Goal: Information Seeking & Learning: Learn about a topic

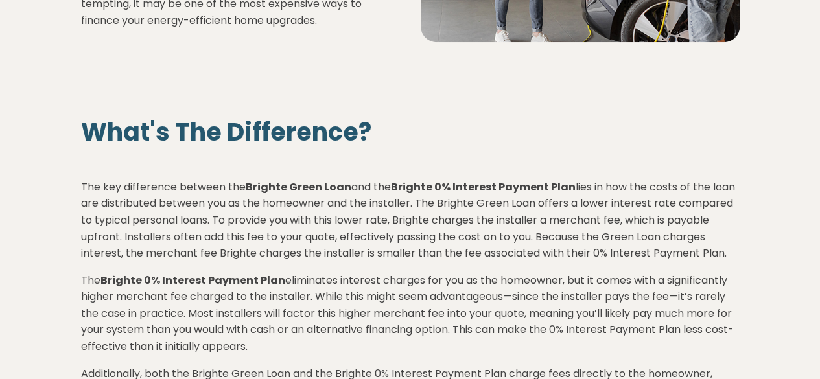
scroll to position [56, 0]
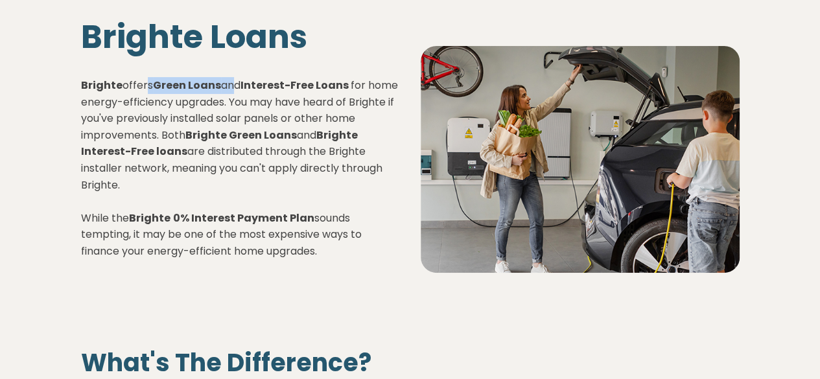
drag, startPoint x: 144, startPoint y: 86, endPoint x: 262, endPoint y: 85, distance: 118.6
click at [238, 81] on p "Brighte offers Green Loans and Interest-Free Loans for home energy-efficiency u…" at bounding box center [240, 168] width 319 height 183
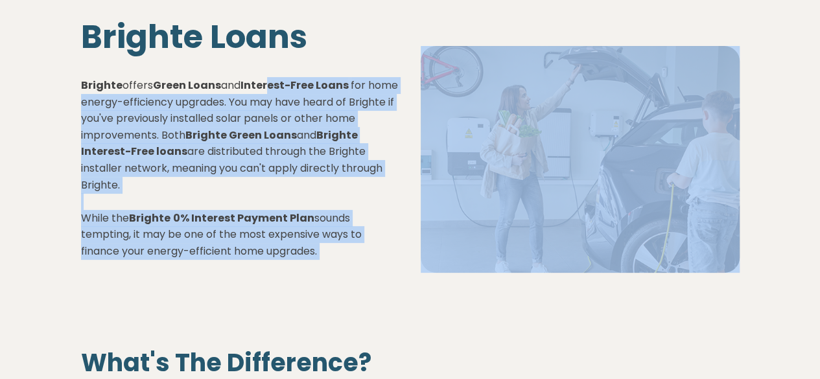
drag, startPoint x: 264, startPoint y: 82, endPoint x: 411, endPoint y: 157, distance: 165.2
click at [411, 157] on div "Brighte Loans Brighte offers Green Loans and Interest-Free Loans for home energ…" at bounding box center [410, 149] width 679 height 305
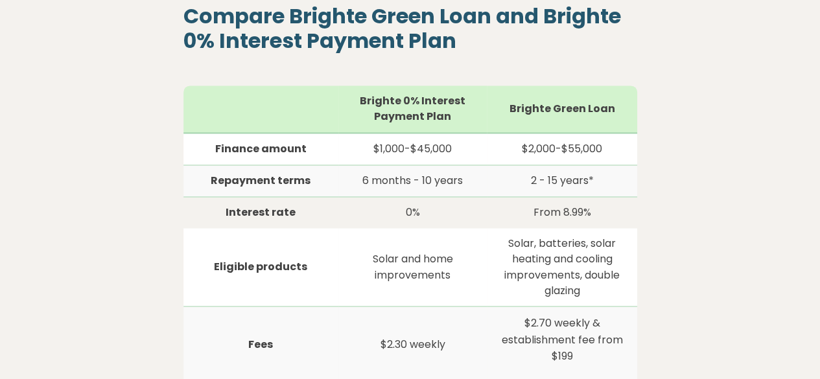
scroll to position [956, 0]
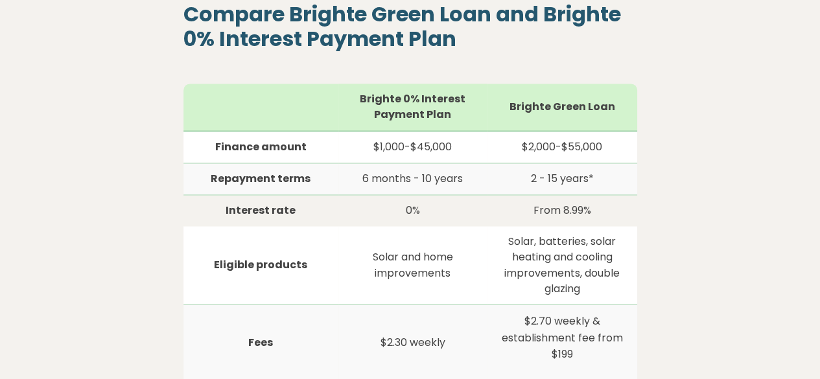
click at [697, 183] on div "Compare Brighte Green Loan and Brighte 0% Interest Payment Plan Brighte 0% Inte…" at bounding box center [410, 218] width 658 height 432
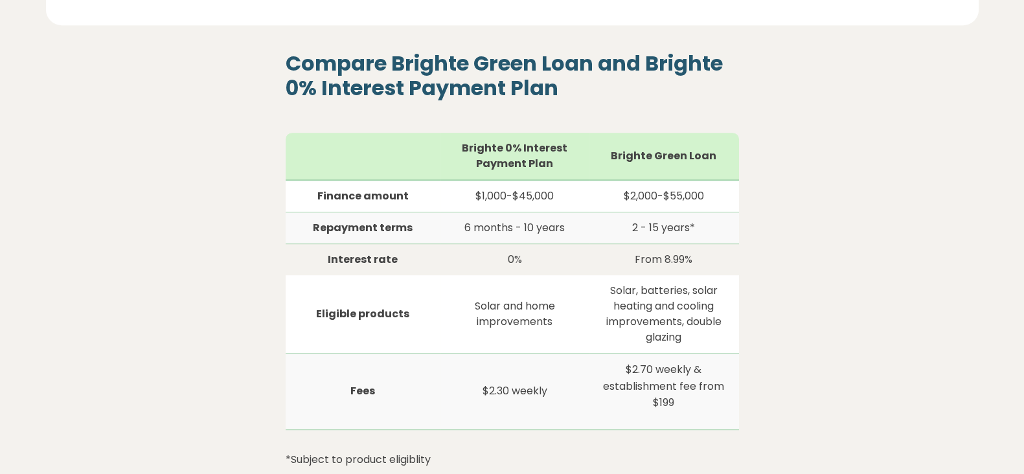
scroll to position [859, 0]
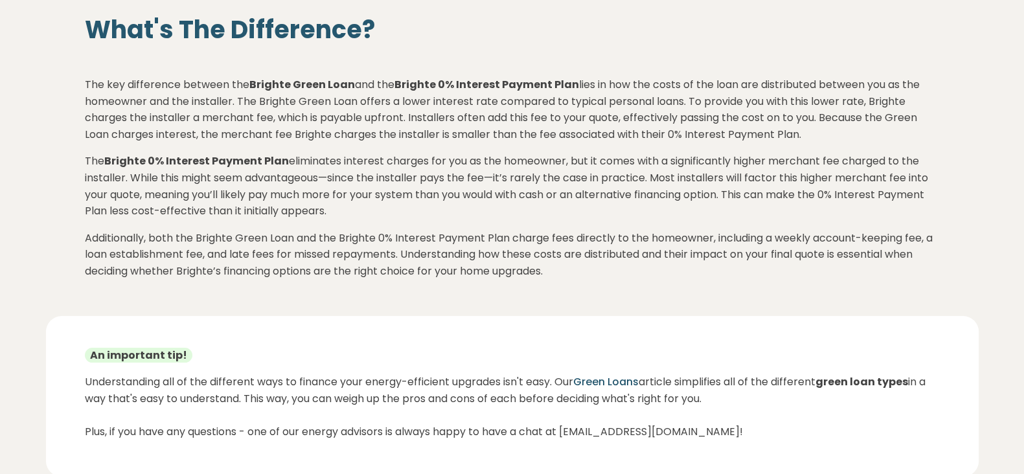
scroll to position [566, 0]
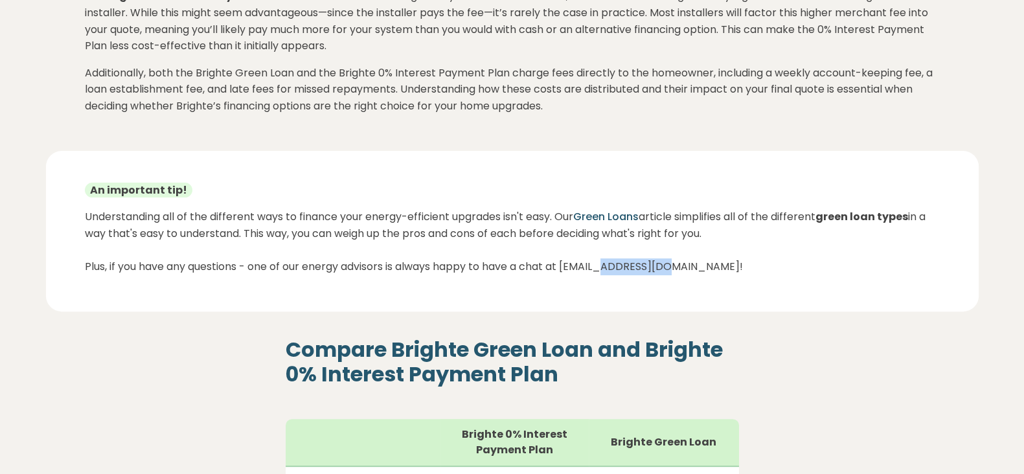
drag, startPoint x: 613, startPoint y: 267, endPoint x: 676, endPoint y: 268, distance: 63.5
click at [676, 268] on p "Understanding all of the different ways to finance your energy-efficient upgrad…" at bounding box center [512, 242] width 855 height 66
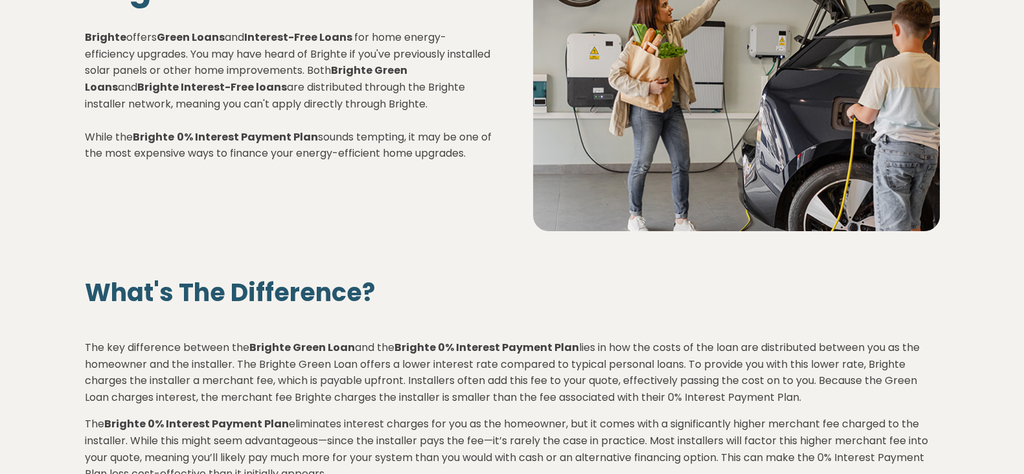
scroll to position [161, 0]
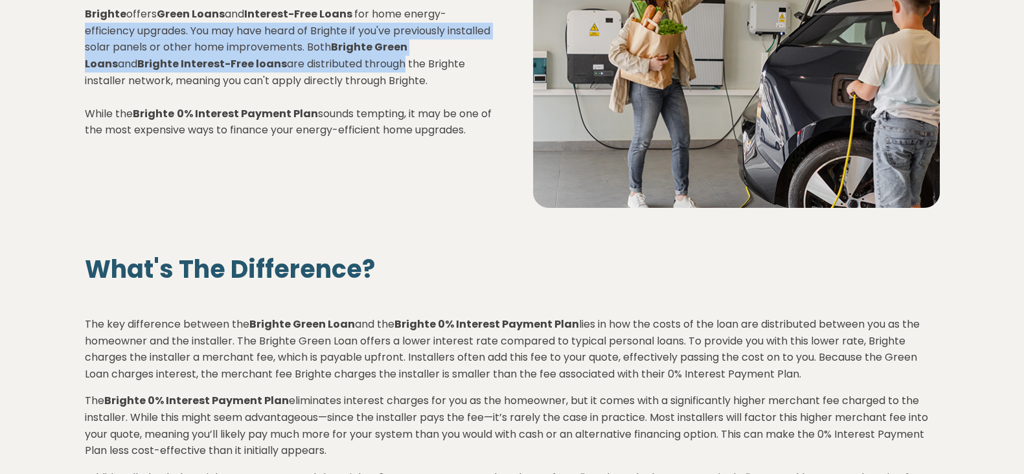
drag, startPoint x: 84, startPoint y: 31, endPoint x: 381, endPoint y: 60, distance: 298.9
click at [370, 59] on div "Brighte Loans Brighte offers Green Loans and Interest-Free Loans for home energ…" at bounding box center [288, 63] width 448 height 234
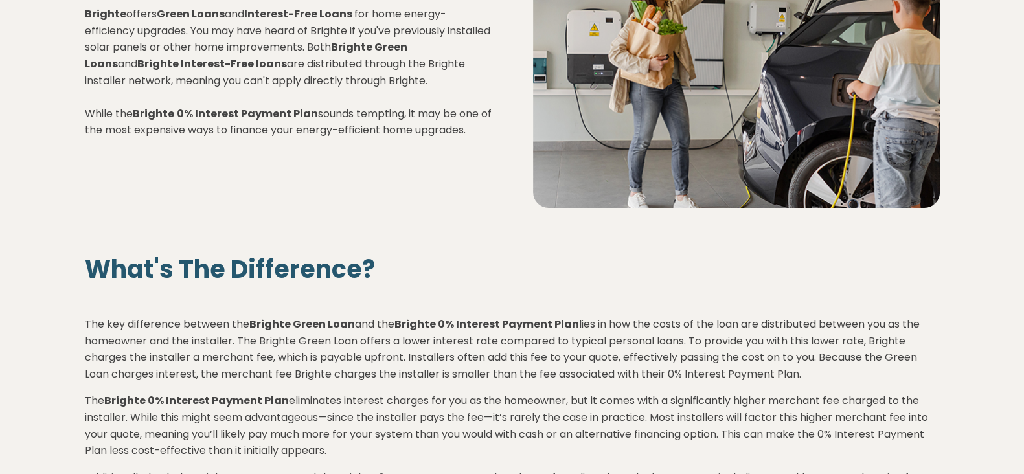
click at [389, 107] on p "Brighte offers Green Loans and Interest-Free Loans for home energy-efficiency u…" at bounding box center [288, 72] width 407 height 133
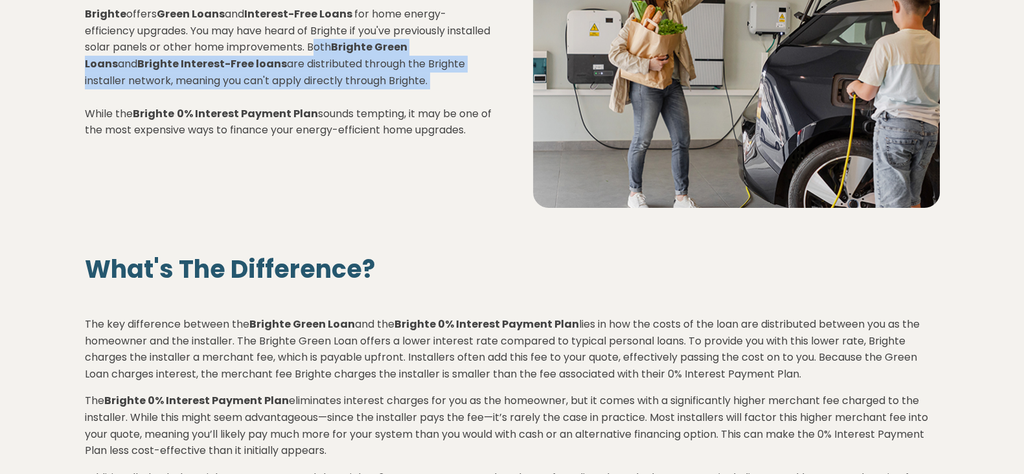
drag, startPoint x: 366, startPoint y: 53, endPoint x: 378, endPoint y: 98, distance: 47.0
click at [378, 98] on p "Brighte offers Green Loans and Interest-Free Loans for home energy-efficiency u…" at bounding box center [288, 72] width 407 height 133
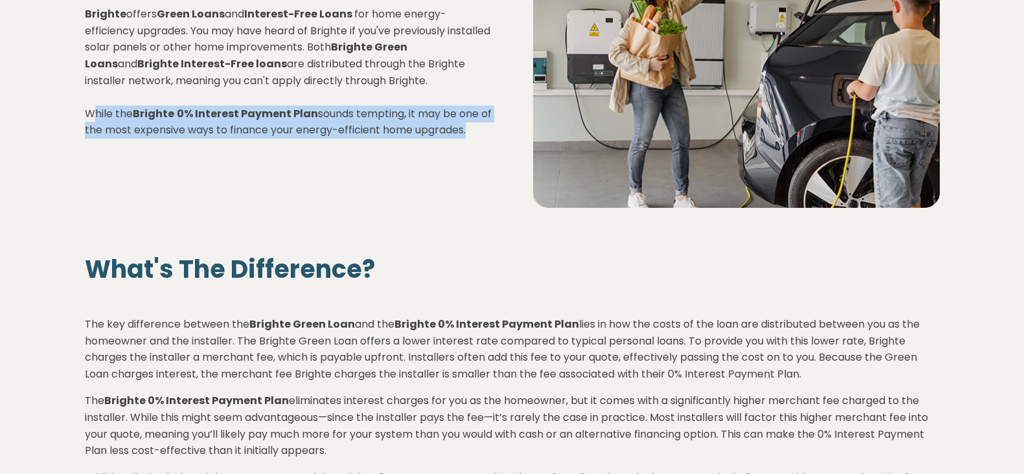
drag, startPoint x: 94, startPoint y: 111, endPoint x: 480, endPoint y: 125, distance: 386.4
click at [480, 125] on p "Brighte offers Green Loans and Interest-Free Loans for home energy-efficiency u…" at bounding box center [288, 72] width 407 height 133
click at [407, 213] on div "Brighte Loans Brighte offers Green Loans and Interest-Free Loans for home energ…" at bounding box center [512, 63] width 933 height 331
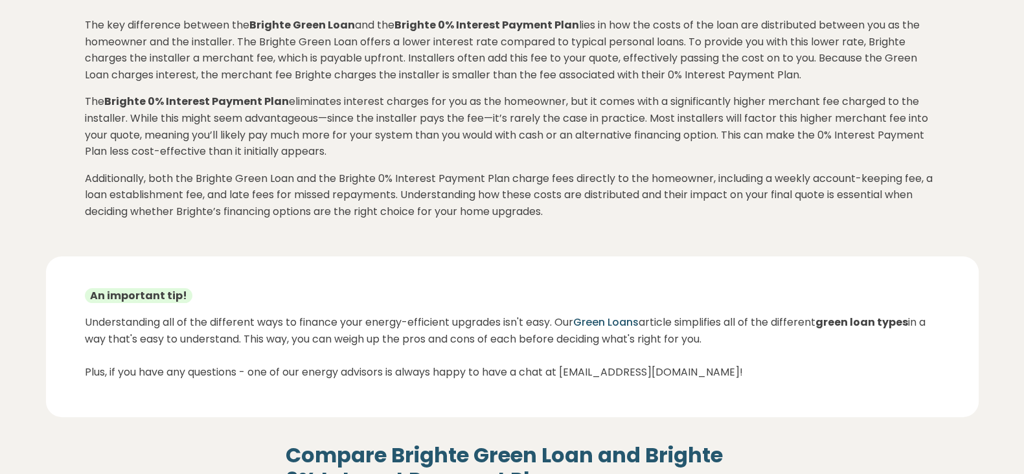
scroll to position [486, 0]
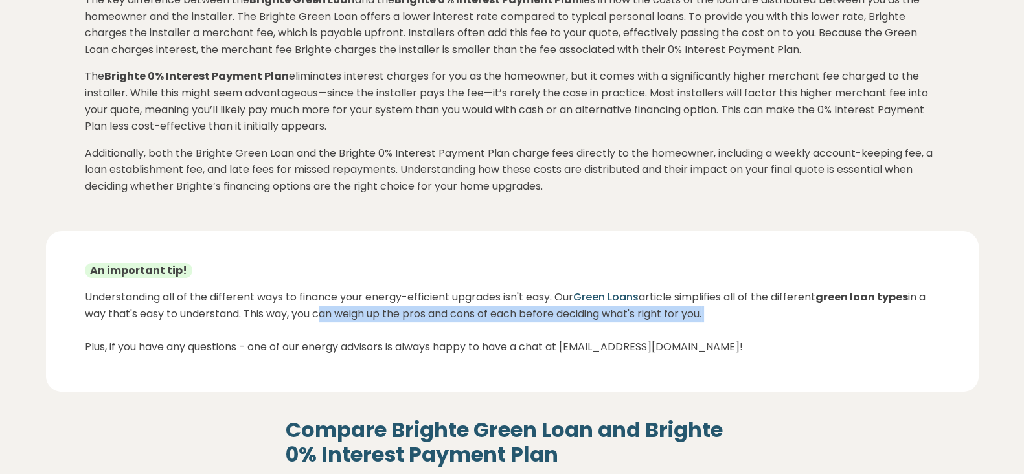
drag, startPoint x: 130, startPoint y: 323, endPoint x: 319, endPoint y: 313, distance: 189.5
click at [319, 313] on p "Understanding all of the different ways to finance your energy-efficient upgrad…" at bounding box center [512, 322] width 855 height 66
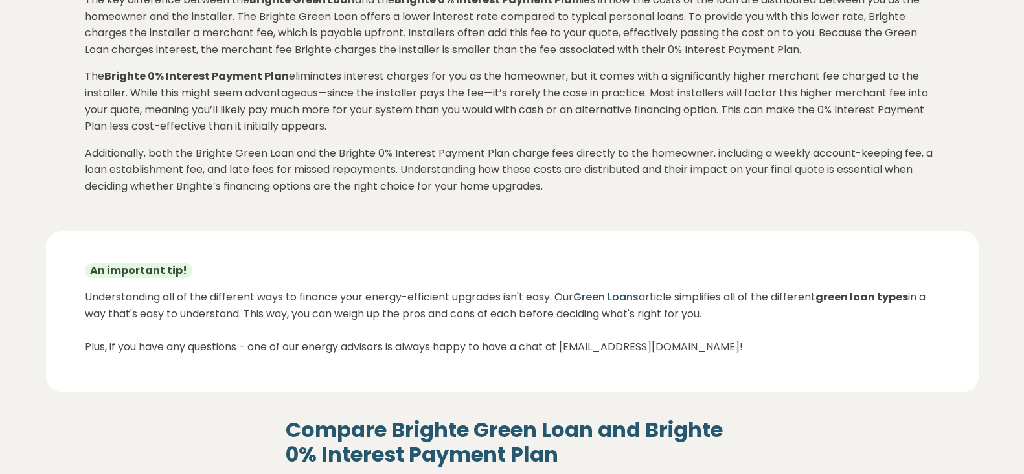
click at [402, 341] on p "Understanding all of the different ways to finance your energy-efficient upgrad…" at bounding box center [512, 322] width 855 height 66
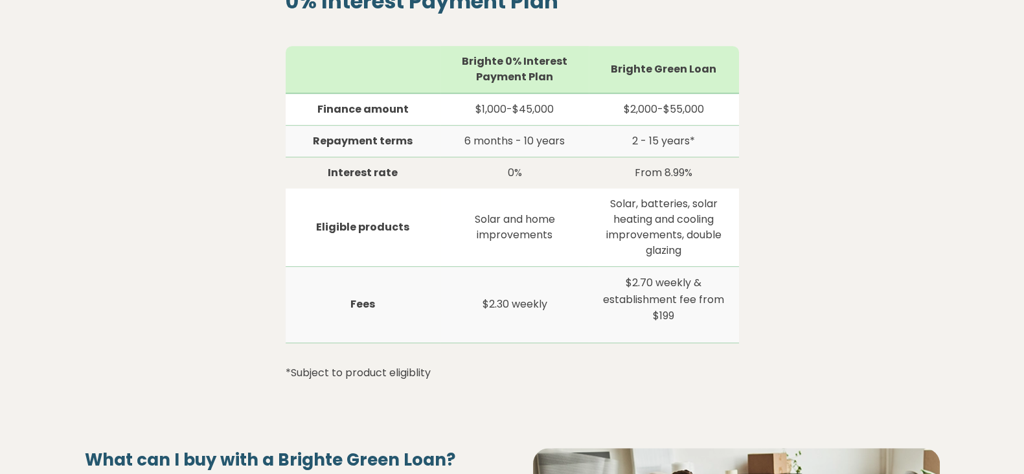
scroll to position [1214, 0]
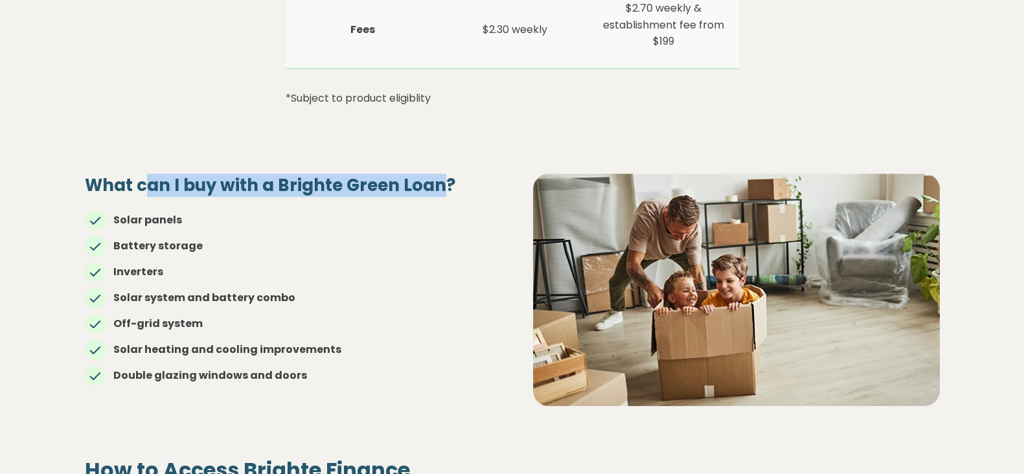
drag, startPoint x: 143, startPoint y: 186, endPoint x: 441, endPoint y: 179, distance: 298.1
click at [441, 179] on h4 "What can I buy with a Brighte Green Loan?" at bounding box center [288, 186] width 407 height 22
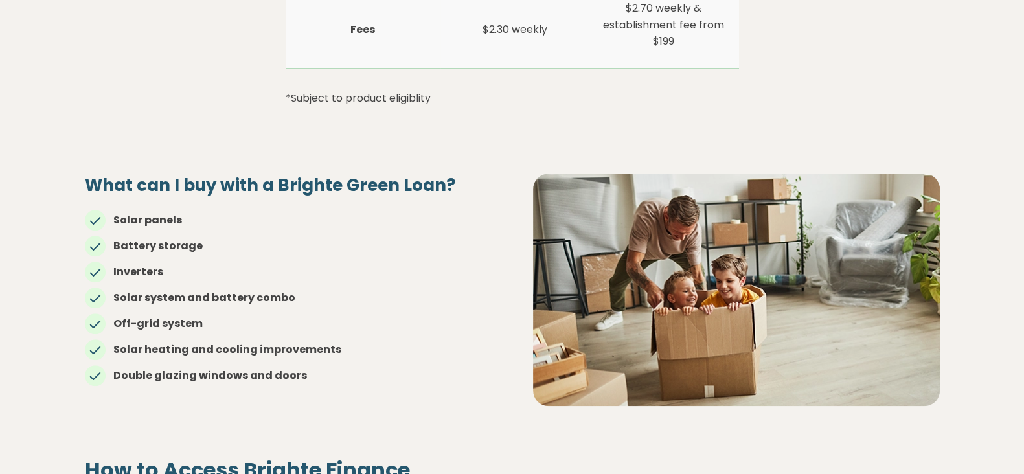
click at [189, 238] on strong "Battery storage" at bounding box center [157, 245] width 89 height 15
drag, startPoint x: 113, startPoint y: 238, endPoint x: 141, endPoint y: 277, distance: 48.0
click at [221, 240] on li "Battery storage" at bounding box center [288, 246] width 407 height 16
drag, startPoint x: 108, startPoint y: 268, endPoint x: 209, endPoint y: 264, distance: 100.5
click at [209, 264] on li "Inverters" at bounding box center [288, 272] width 407 height 16
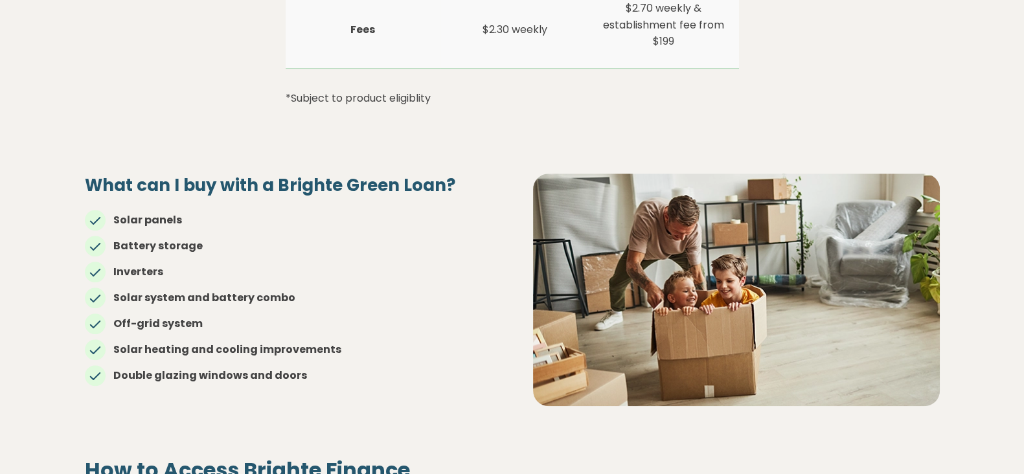
click at [163, 327] on strong "Off-grid system" at bounding box center [157, 323] width 89 height 15
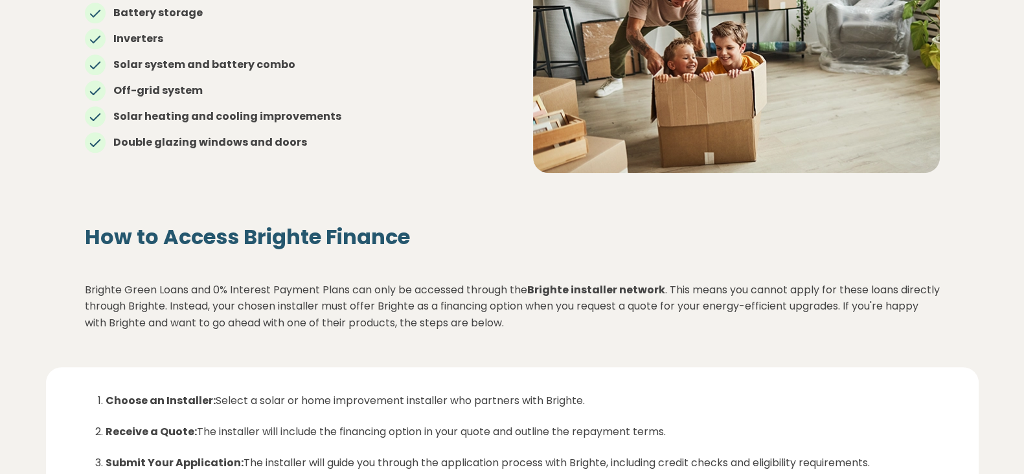
scroll to position [1539, 0]
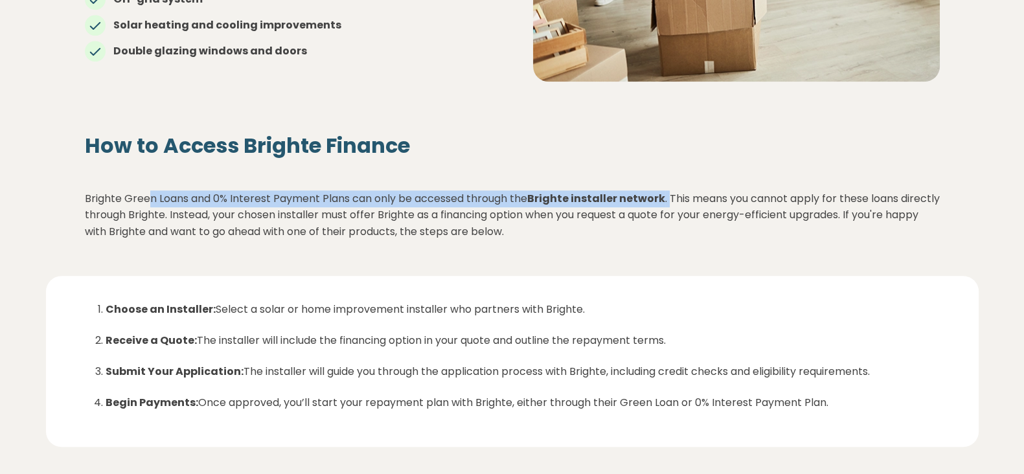
drag, startPoint x: 149, startPoint y: 198, endPoint x: 675, endPoint y: 244, distance: 528.2
click at [669, 197] on p "Brighte Green Loans and 0% Interest Payment Plans can only be accessed through …" at bounding box center [512, 216] width 855 height 50
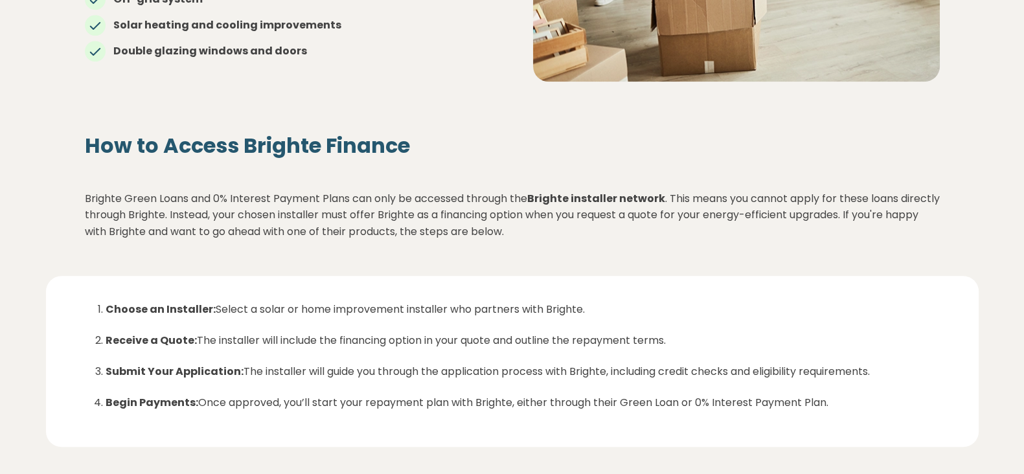
click at [676, 246] on div "How to Access Brighte Finance Brighte Green Loans and 0% Interest Payment Plans…" at bounding box center [512, 192] width 933 height 169
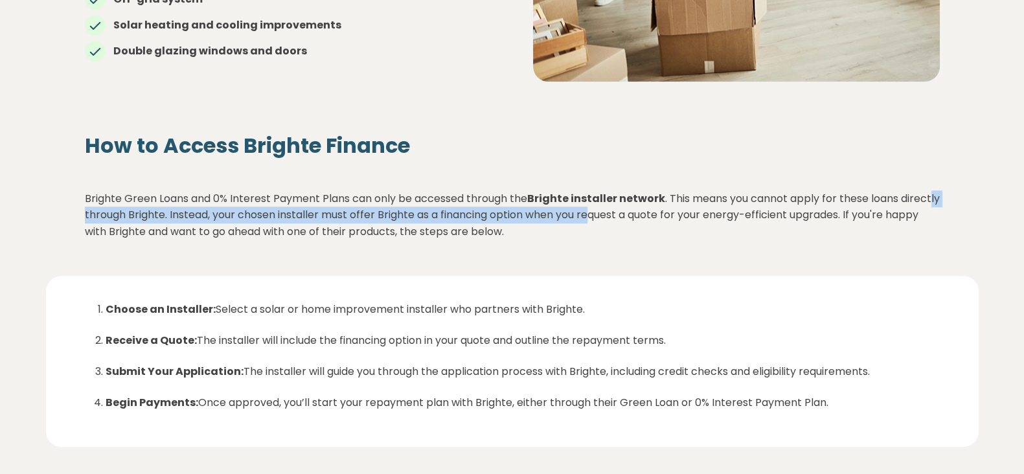
drag, startPoint x: 115, startPoint y: 216, endPoint x: 630, endPoint y: 227, distance: 514.6
click at [636, 224] on p "Brighte Green Loans and 0% Interest Payment Plans can only be accessed through …" at bounding box center [512, 216] width 855 height 50
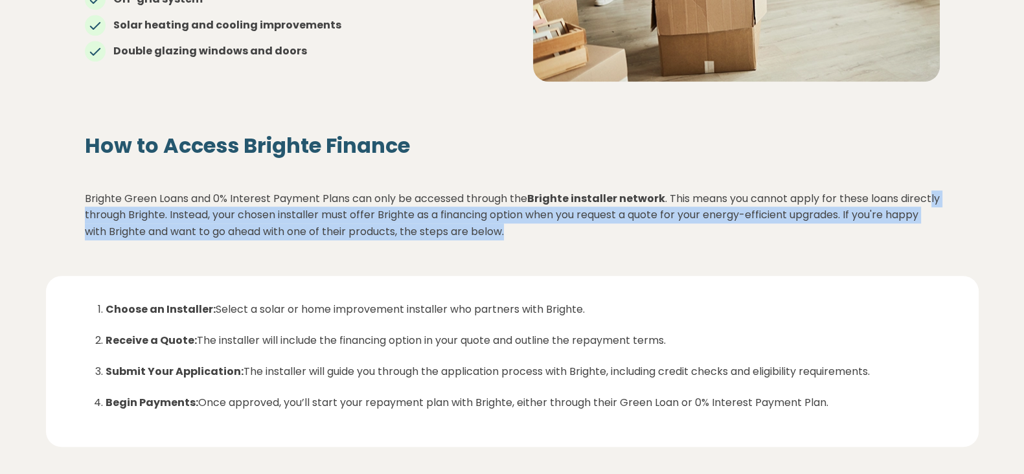
click at [622, 235] on p "Brighte Green Loans and 0% Interest Payment Plans can only be accessed through …" at bounding box center [512, 216] width 855 height 50
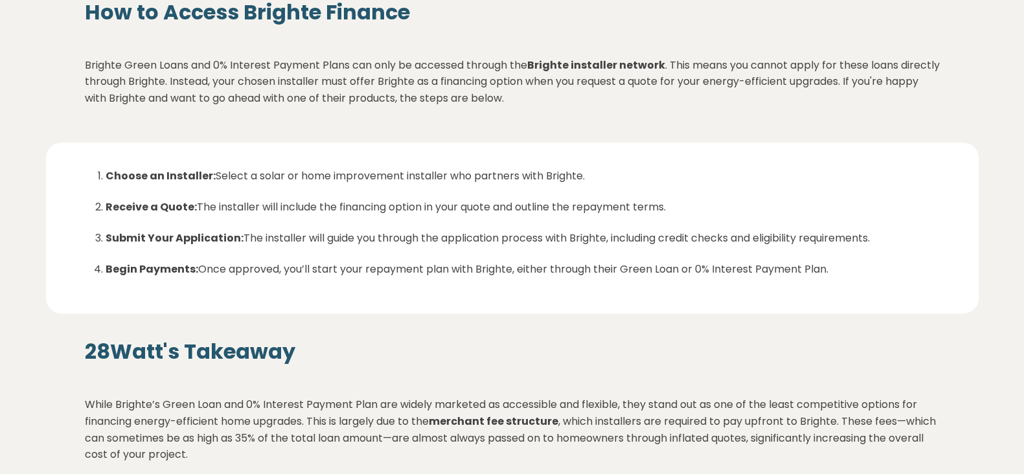
scroll to position [1648, 0]
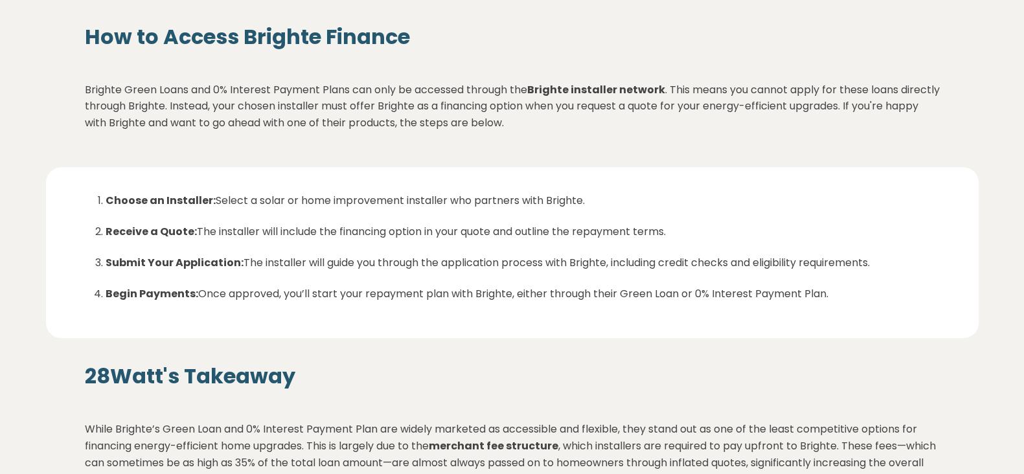
drag, startPoint x: 99, startPoint y: 183, endPoint x: 865, endPoint y: 298, distance: 774.6
click at [825, 203] on li "Choose an Installer: Select a solar or home improvement installer who partners …" at bounding box center [523, 208] width 835 height 31
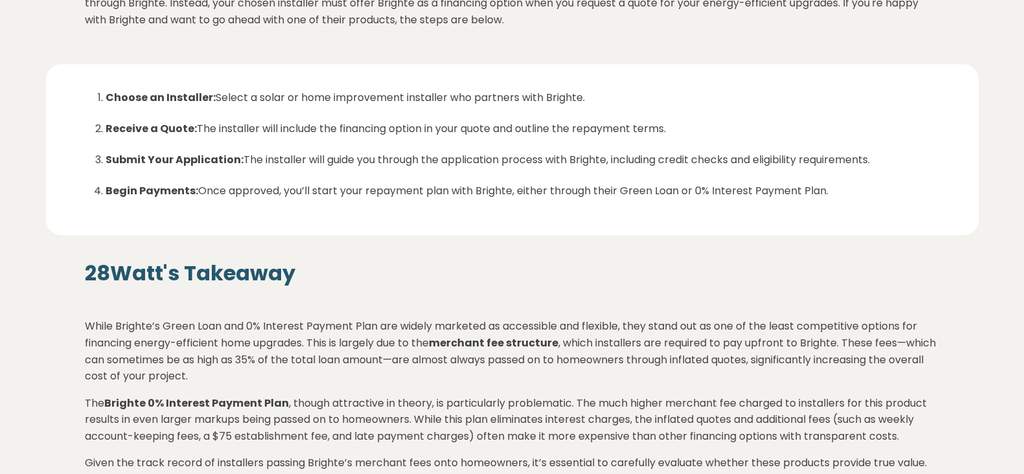
scroll to position [1729, 0]
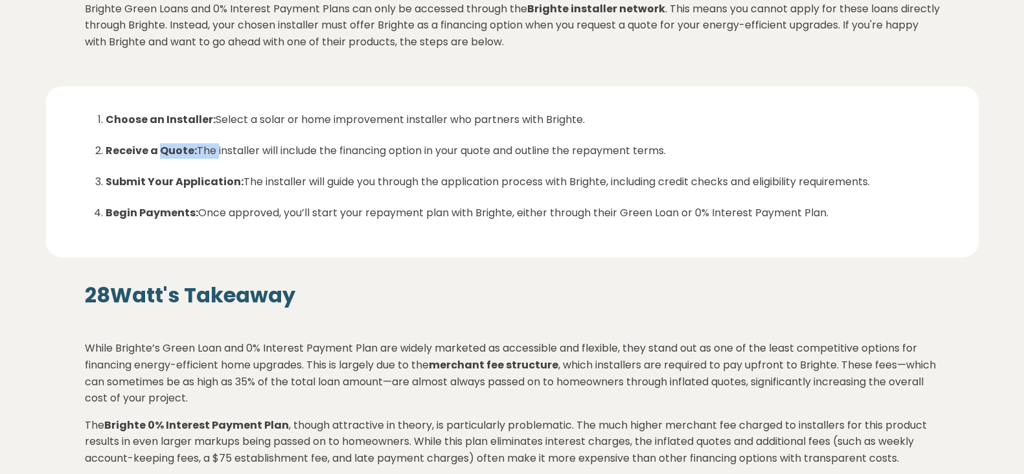
drag, startPoint x: 160, startPoint y: 156, endPoint x: 216, endPoint y: 154, distance: 56.4
click at [216, 154] on li "Receive a Quote: The installer will include the financing option in your quote …" at bounding box center [523, 158] width 835 height 31
drag, startPoint x: 253, startPoint y: 148, endPoint x: 274, endPoint y: 160, distance: 24.4
click at [254, 149] on li "Receive a Quote: The installer will include the financing option in your quote …" at bounding box center [523, 158] width 835 height 31
drag, startPoint x: 137, startPoint y: 148, endPoint x: 240, endPoint y: 148, distance: 103.0
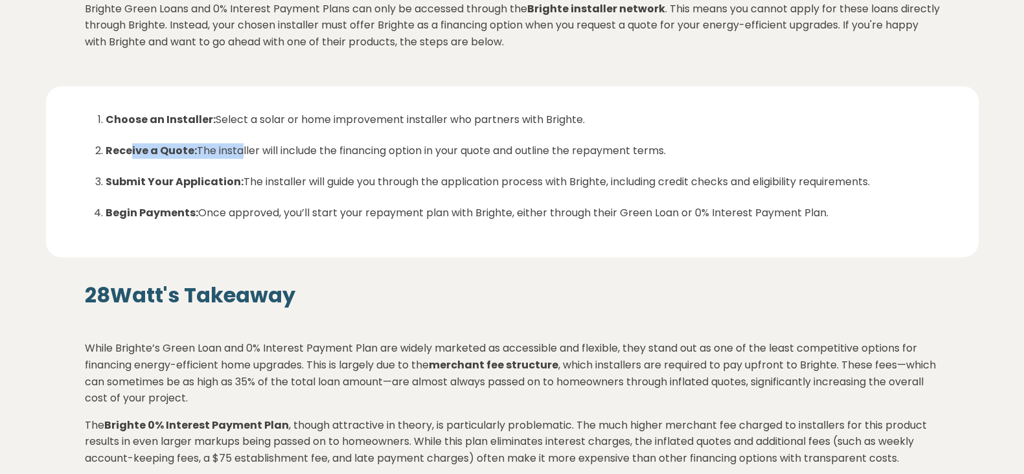
click at [240, 148] on li "Receive a Quote: The installer will include the financing option in your quote …" at bounding box center [523, 158] width 835 height 31
click at [260, 205] on li "Begin Payments: Once approved, you’ll start your repayment plan with Brighte, e…" at bounding box center [523, 213] width 835 height 16
drag, startPoint x: 834, startPoint y: 211, endPoint x: 75, endPoint y: 121, distance: 764.8
click at [75, 121] on div "Choose an Installer: Select a solar or home improvement installer who partners …" at bounding box center [512, 171] width 933 height 171
copy ol "Choose an Installer: Select a solar or home improvement installer who partners …"
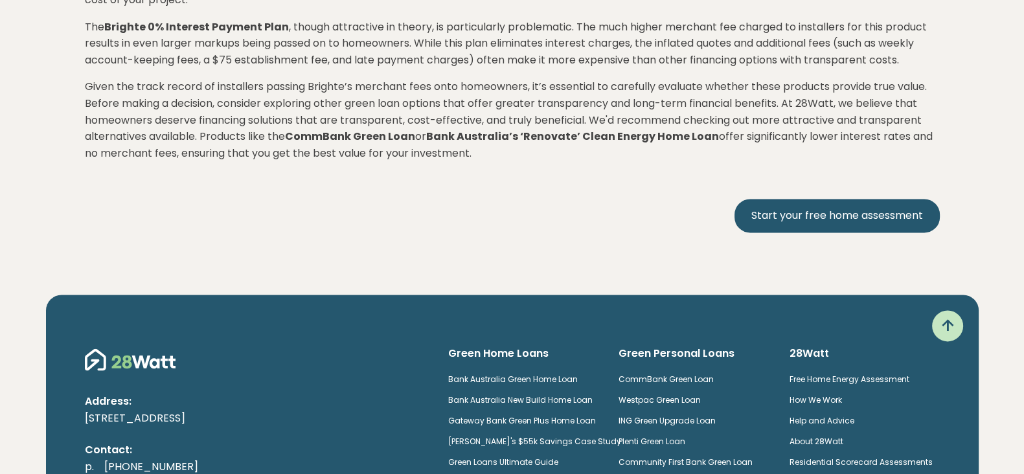
scroll to position [2215, 0]
